Goal: Task Accomplishment & Management: Manage account settings

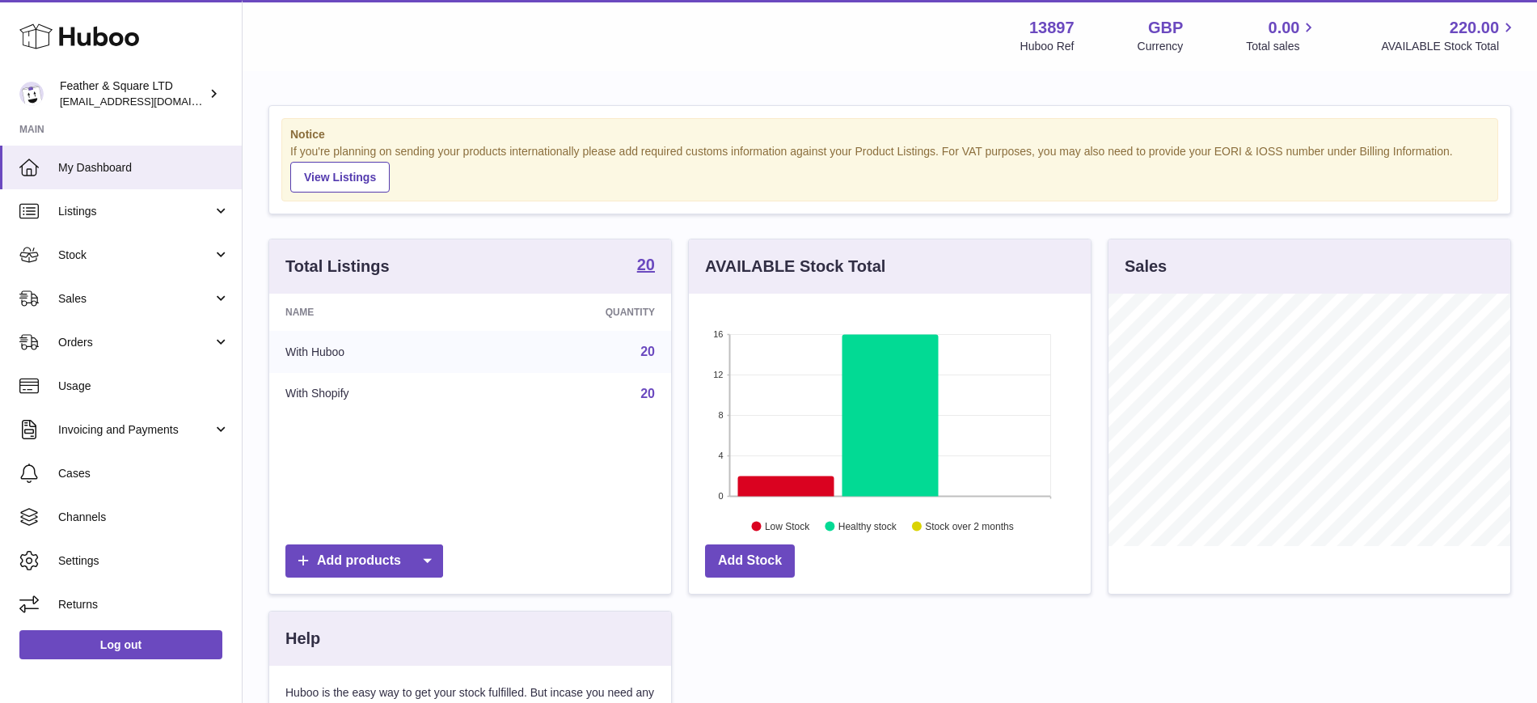
scroll to position [252, 402]
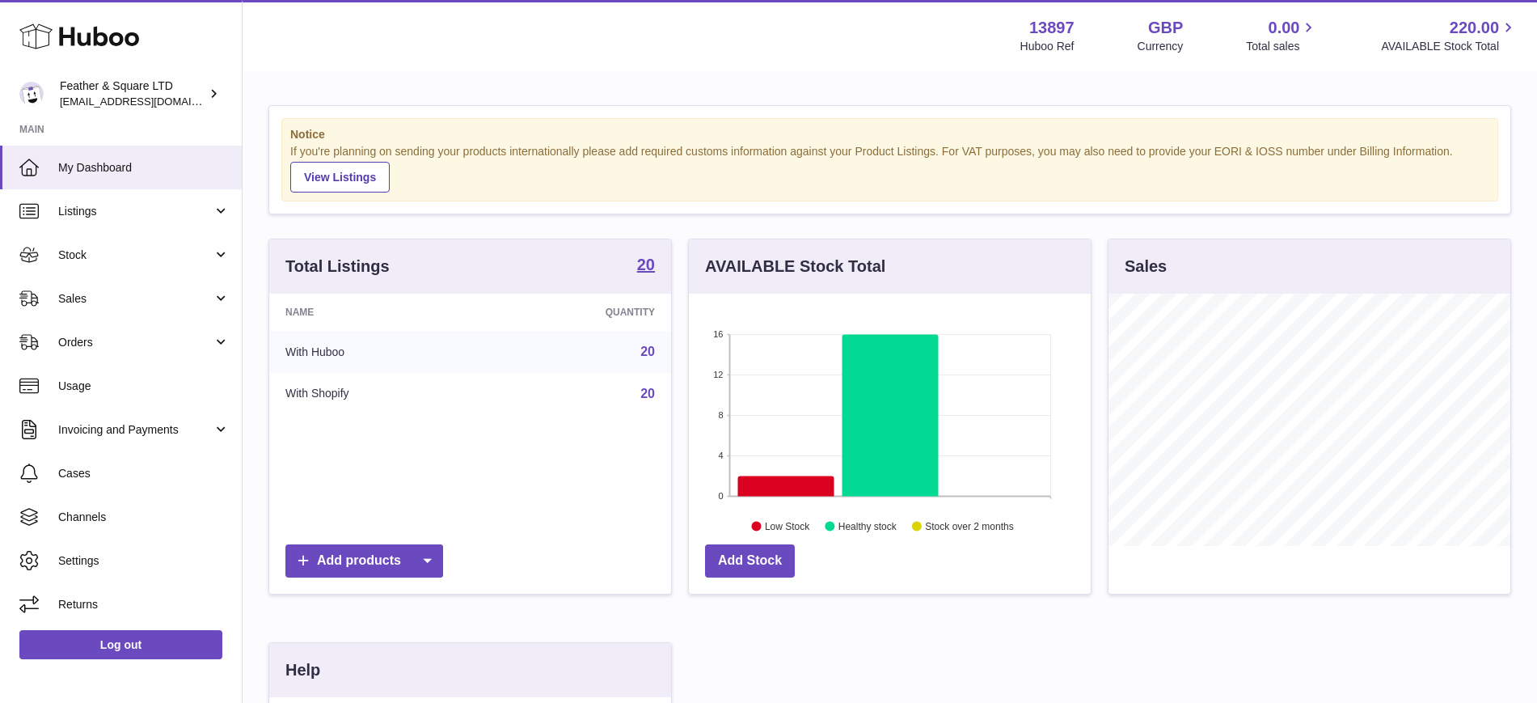
click at [148, 315] on link "Sales" at bounding box center [121, 299] width 242 height 44
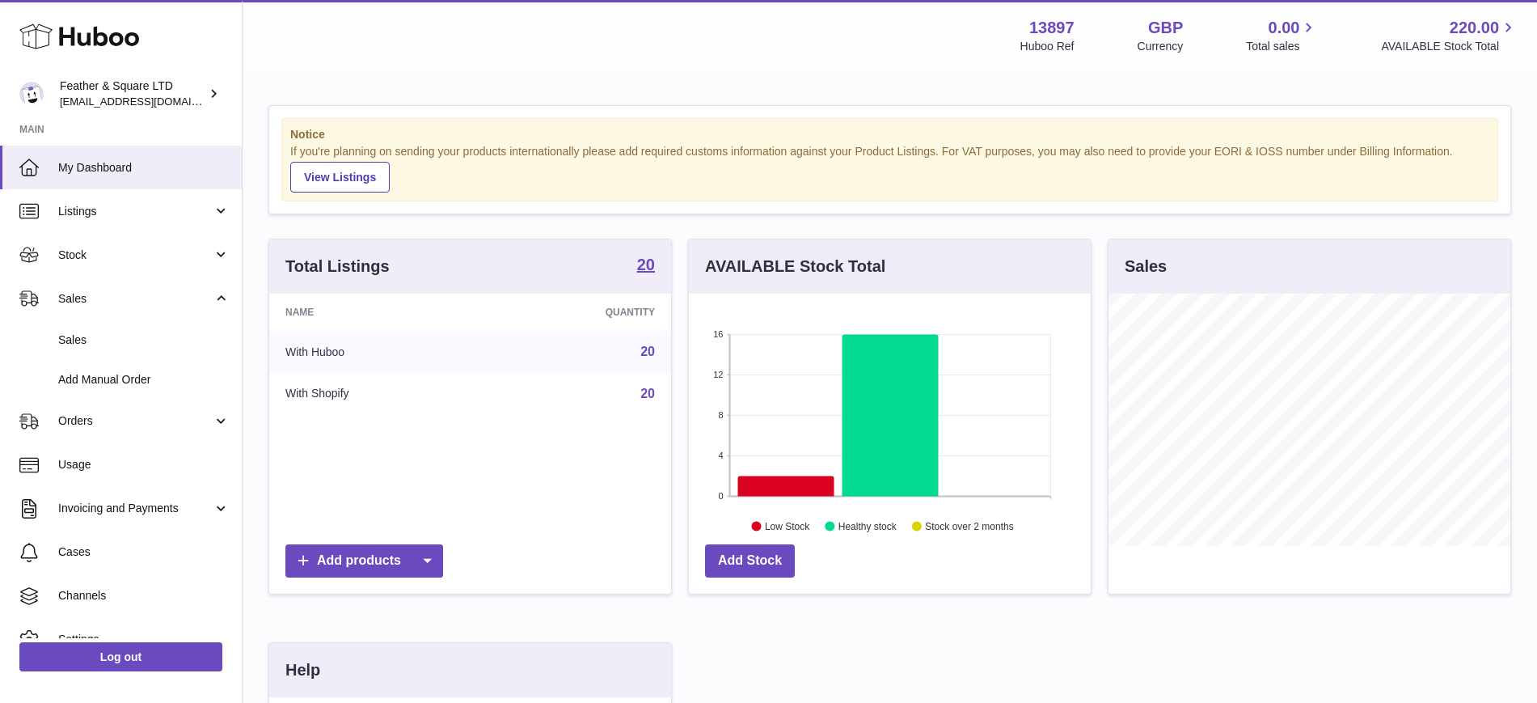
click at [113, 336] on span "Sales" at bounding box center [143, 339] width 171 height 15
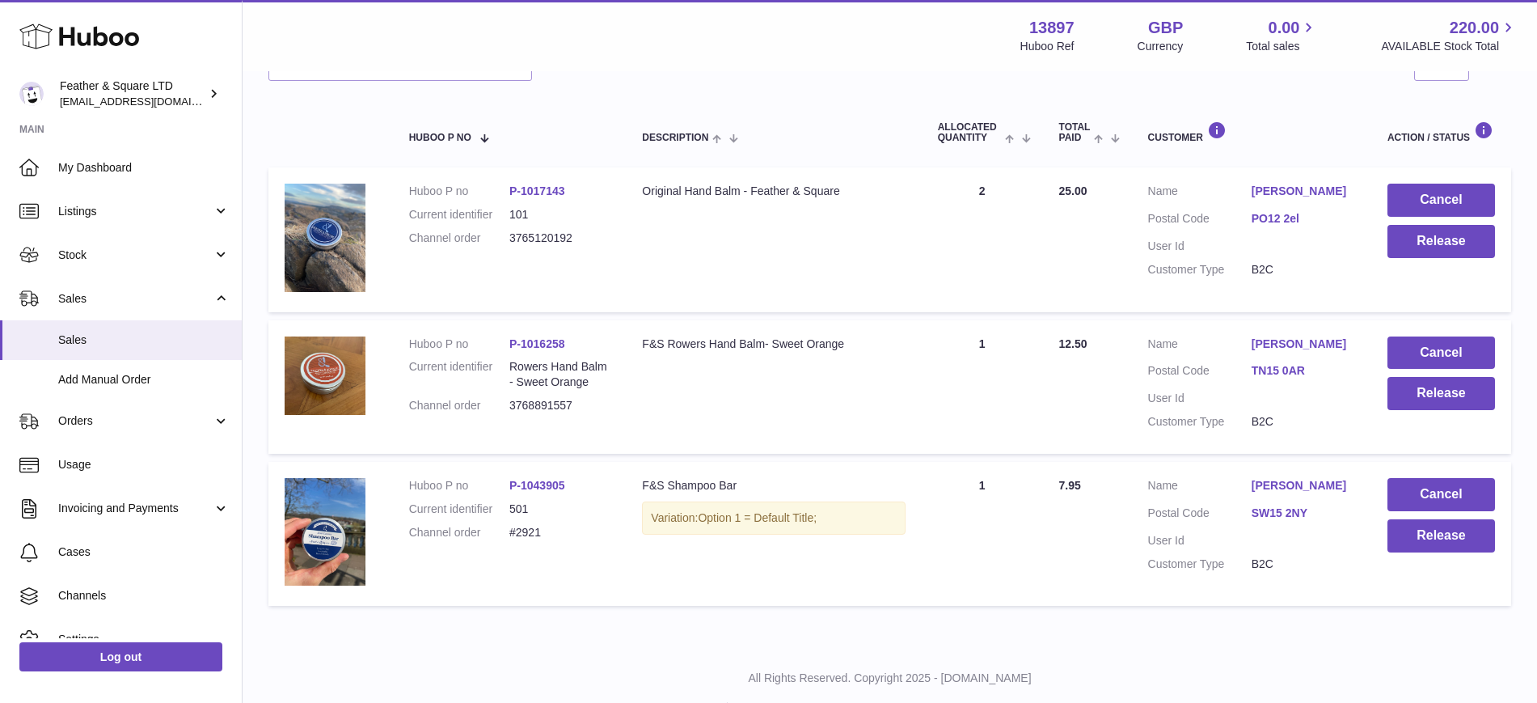
scroll to position [239, 0]
click at [1406, 494] on button "Cancel" at bounding box center [1442, 493] width 108 height 33
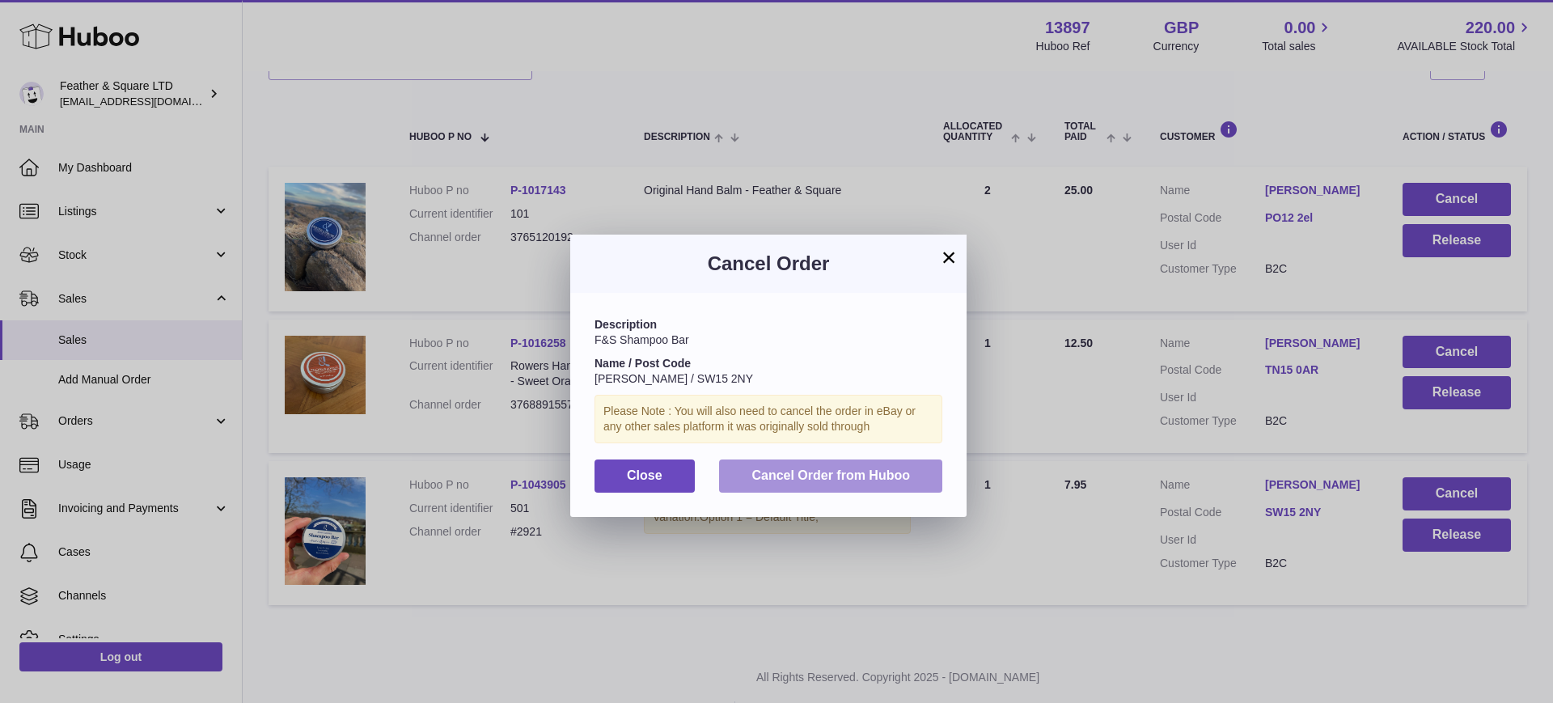
click at [856, 474] on span "Cancel Order from Huboo" at bounding box center [830, 475] width 159 height 14
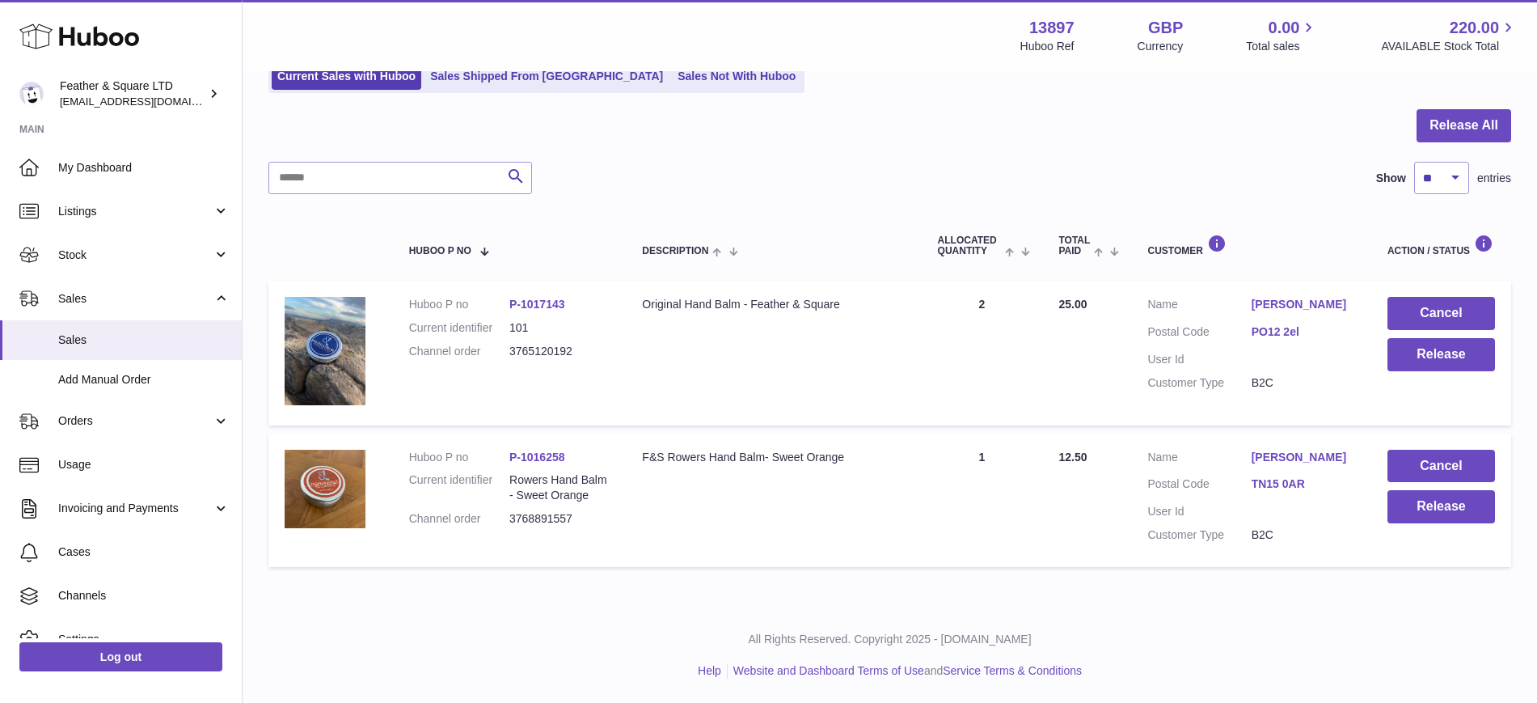
scroll to position [125, 0]
click at [1417, 351] on button "Release" at bounding box center [1442, 354] width 108 height 33
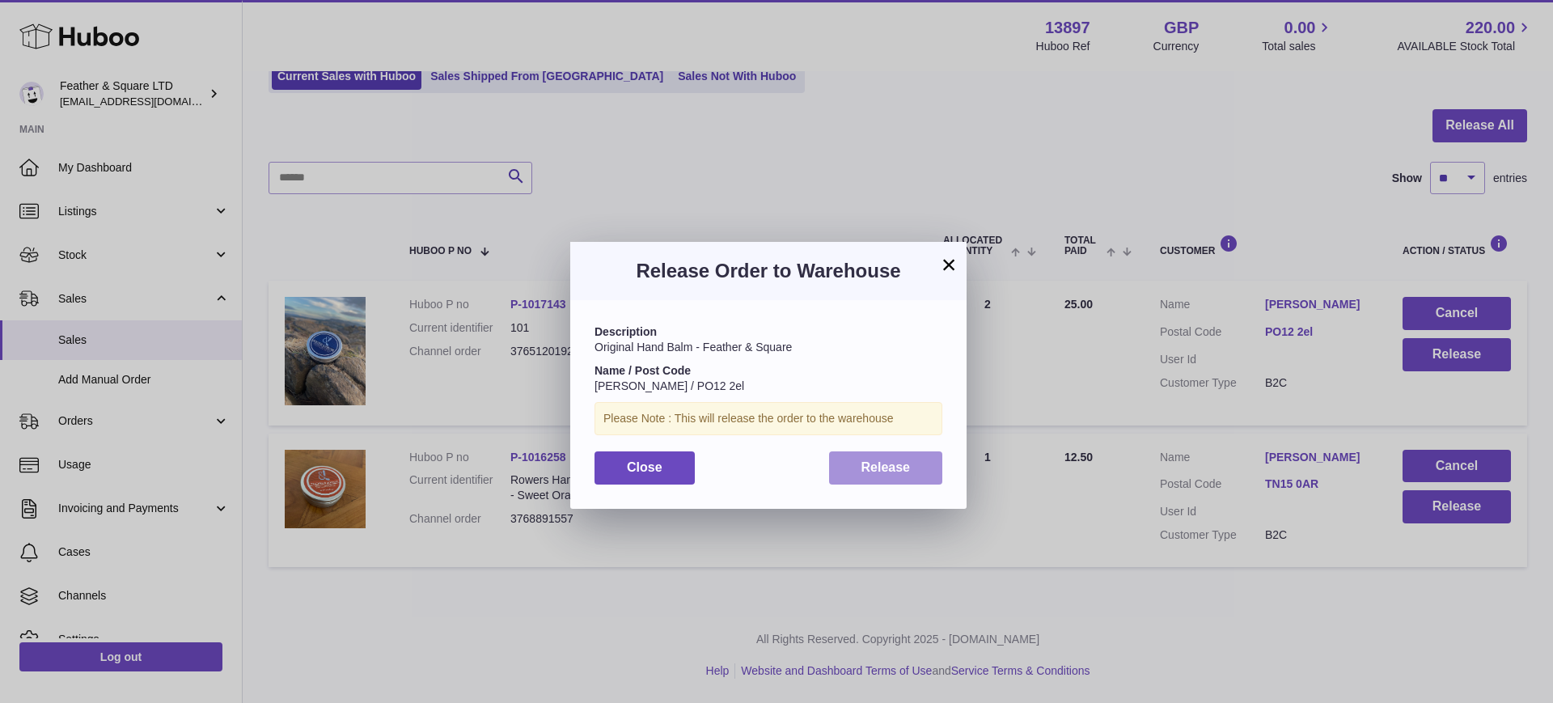
click at [924, 477] on button "Release" at bounding box center [886, 467] width 114 height 33
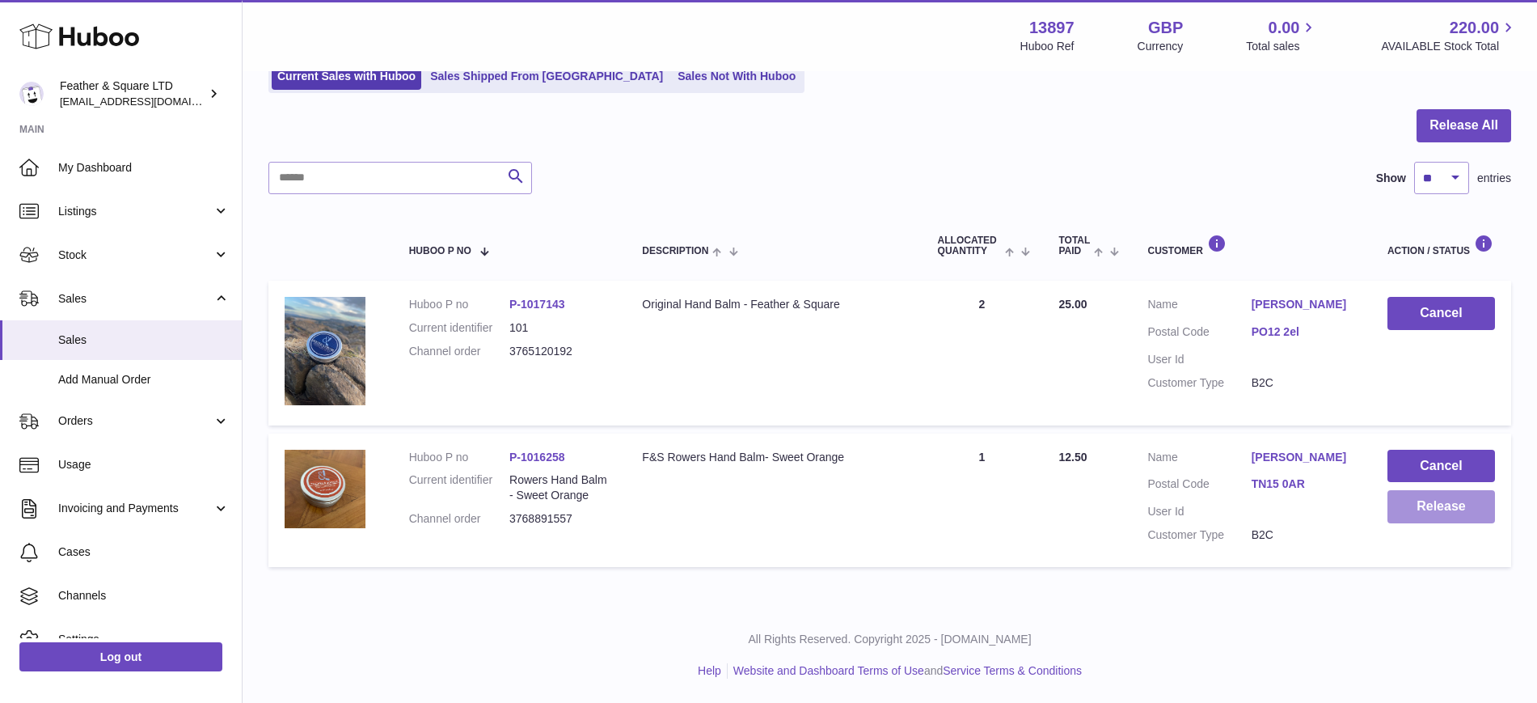
click at [1432, 515] on button "Release" at bounding box center [1442, 506] width 108 height 33
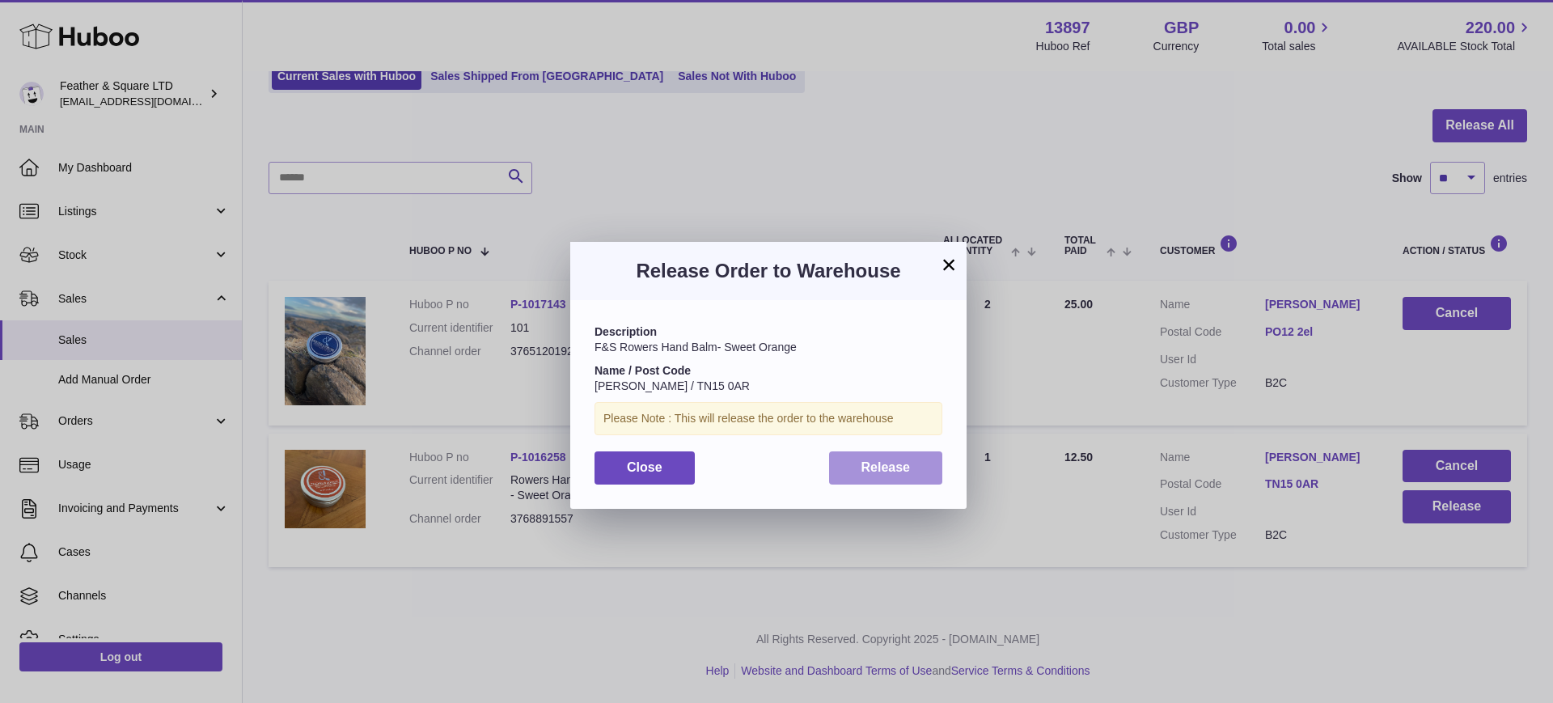
click at [860, 455] on button "Release" at bounding box center [886, 467] width 114 height 33
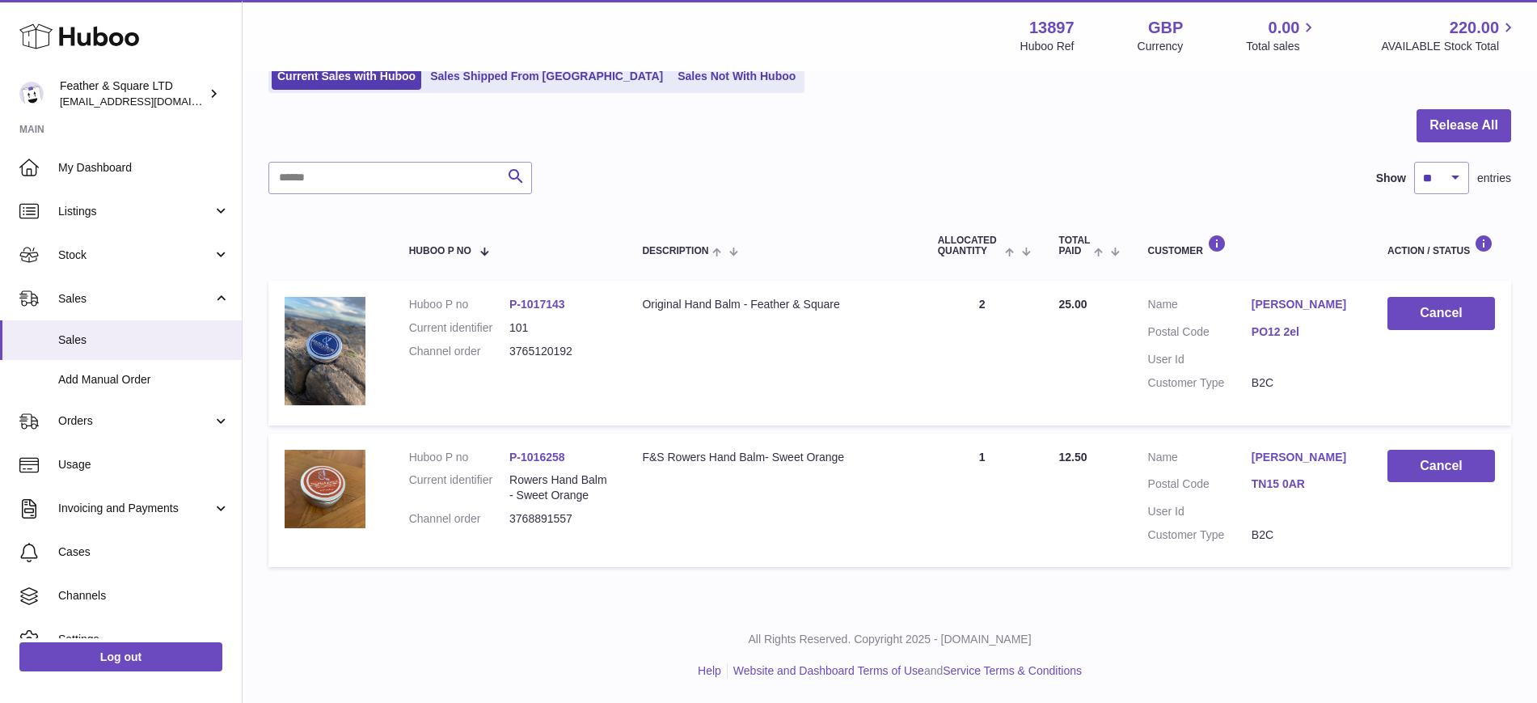
click at [118, 256] on span "Stock" at bounding box center [135, 254] width 154 height 15
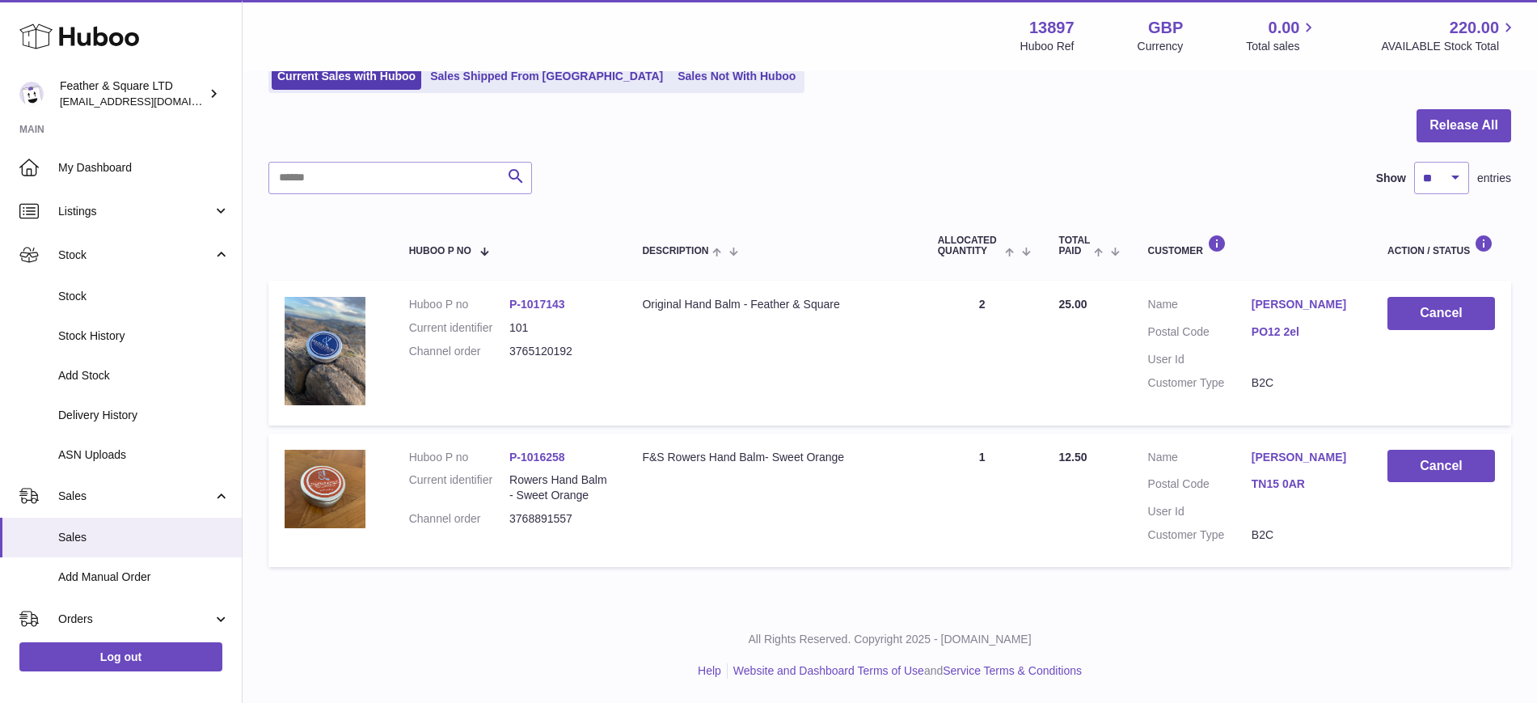
click at [105, 291] on span "Stock" at bounding box center [143, 296] width 171 height 15
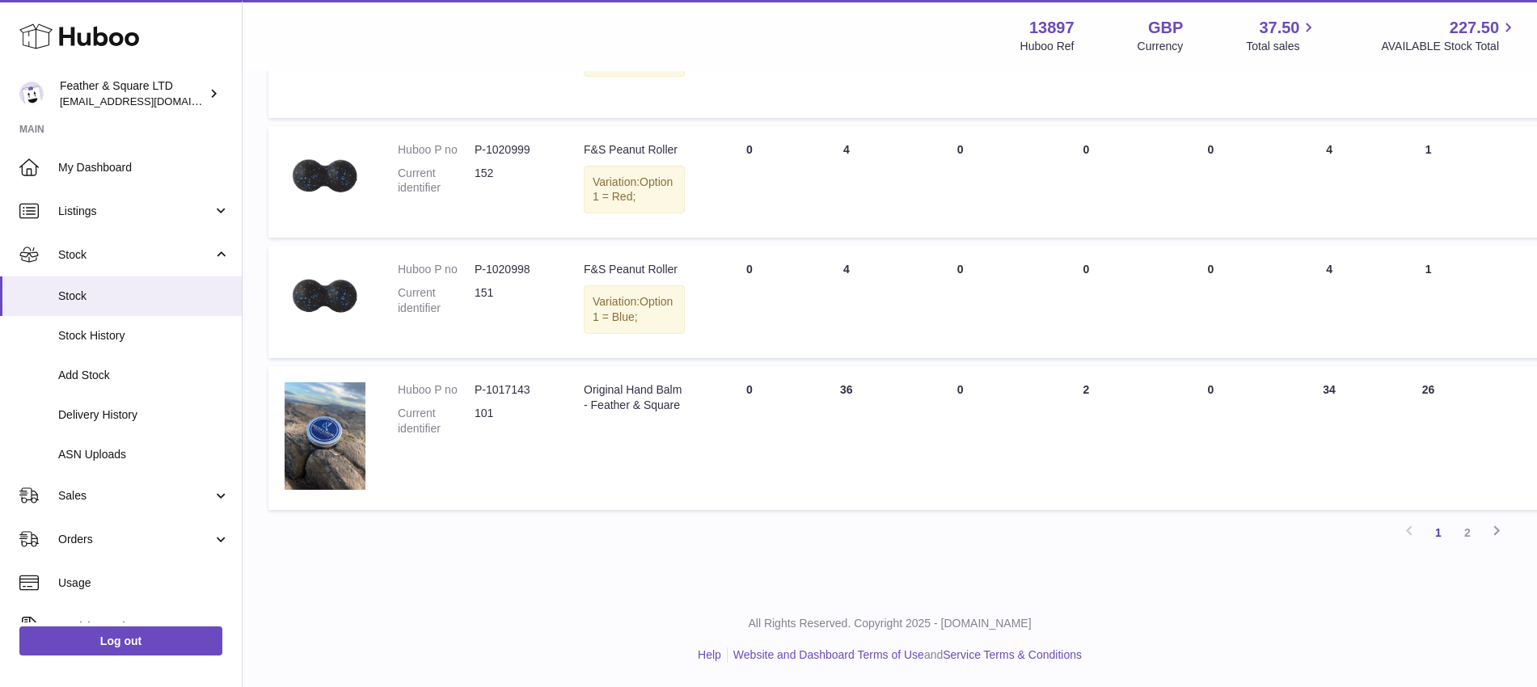
scroll to position [1409, 0]
click at [1471, 531] on link "2" at bounding box center [1467, 532] width 29 height 29
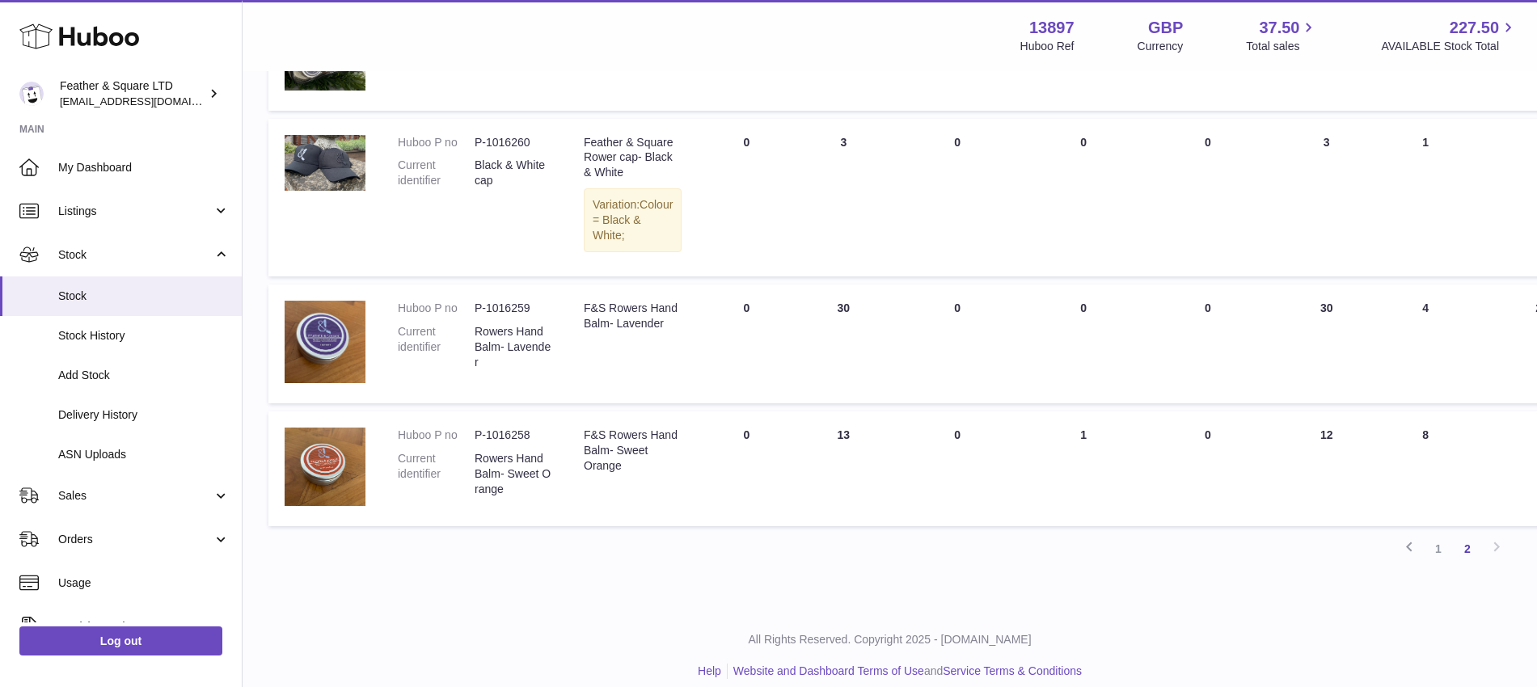
scroll to position [1274, 0]
